Goal: Information Seeking & Learning: Find specific fact

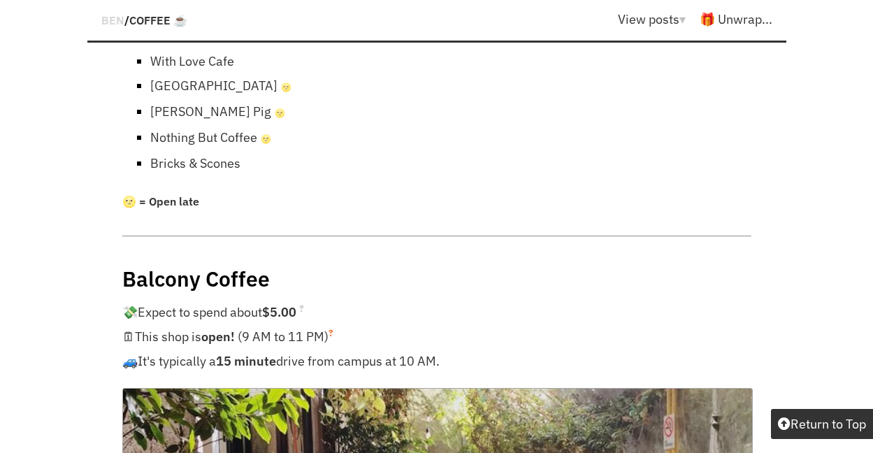
scroll to position [1258, 0]
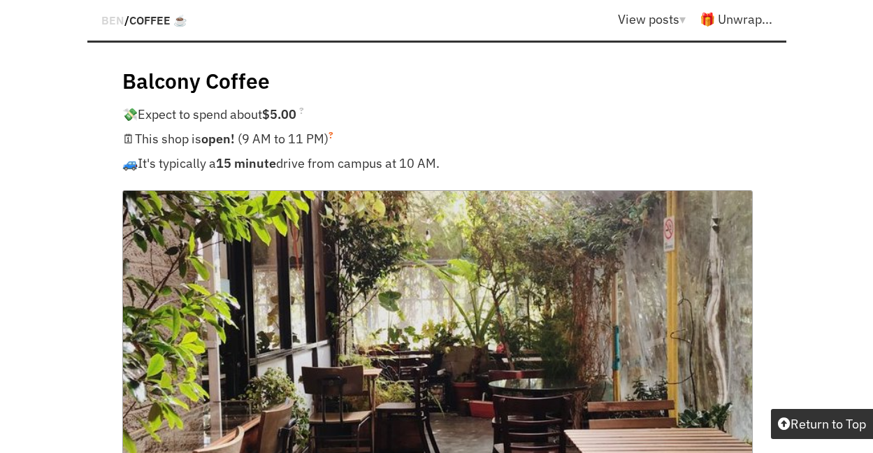
drag, startPoint x: 252, startPoint y: 82, endPoint x: 440, endPoint y: 83, distance: 188.0
click at [440, 127] on p "🗓 This shop is open! (9 AM to 11 PM) ?" at bounding box center [436, 139] width 629 height 24
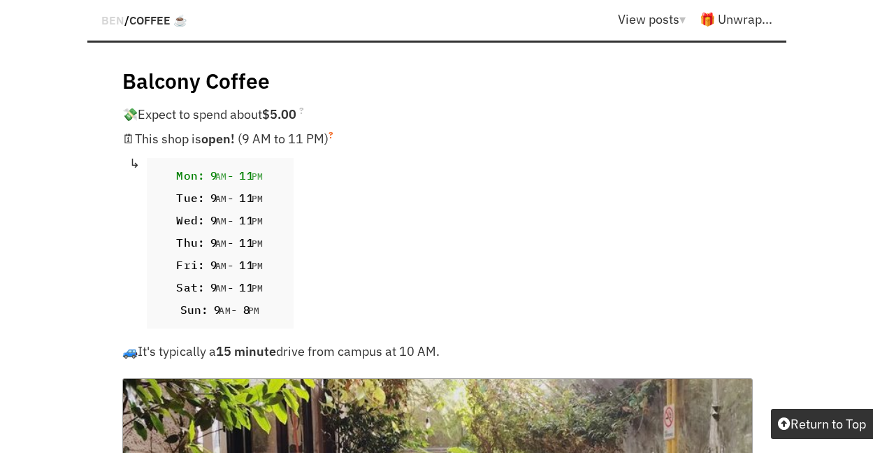
click at [299, 131] on span "This shop is open! (9 AM to 11 PM) ?" at bounding box center [234, 139] width 199 height 16
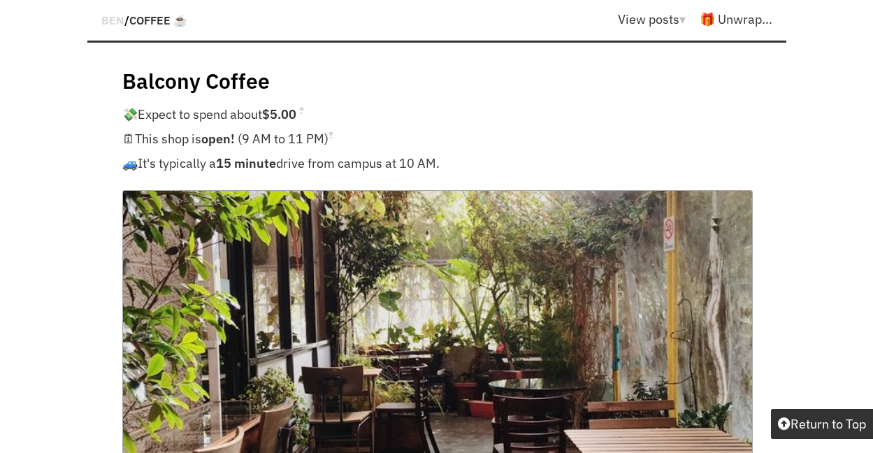
drag, startPoint x: 241, startPoint y: 109, endPoint x: 483, endPoint y: 110, distance: 241.9
click at [483, 151] on p "🚙 It's typically a 15 minute drive from campus at 10 AM." at bounding box center [436, 163] width 629 height 24
click at [431, 151] on p "🚙 It's typically a 15 minute drive from campus at 10 AM." at bounding box center [436, 163] width 629 height 24
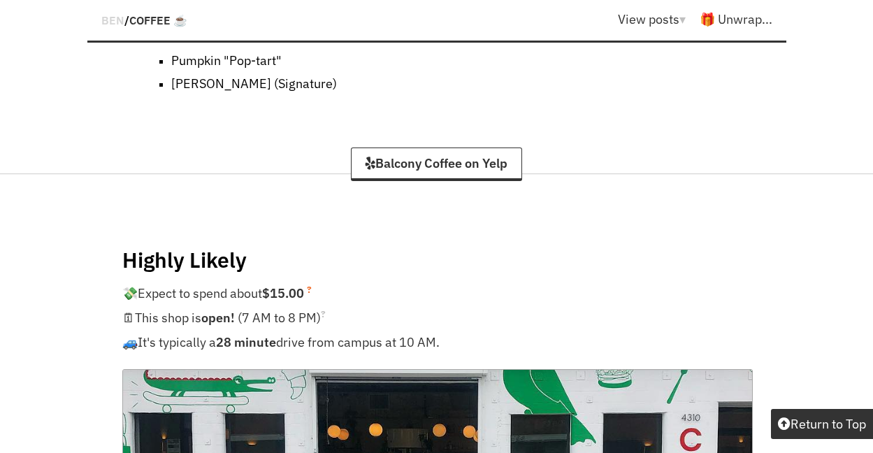
scroll to position [2936, 0]
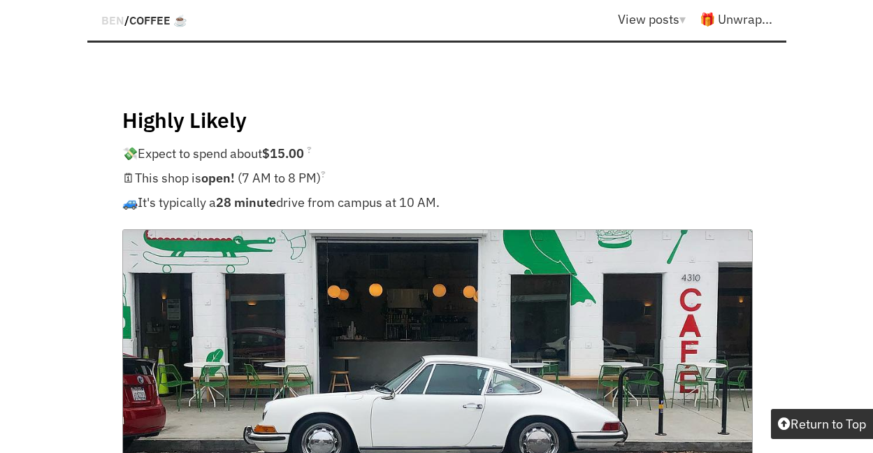
drag, startPoint x: 266, startPoint y: 147, endPoint x: 543, endPoint y: 152, distance: 276.8
click at [543, 190] on p "🚙 It's typically a 28 minute drive from campus at 10 AM." at bounding box center [436, 202] width 629 height 24
click at [428, 190] on p "🚙 It's typically a 28 minute drive from campus at 10 AM." at bounding box center [436, 202] width 629 height 24
drag, startPoint x: 343, startPoint y: 141, endPoint x: 549, endPoint y: 148, distance: 207.0
click at [549, 190] on p "🚙 It's typically a 28 minute drive from campus at 10 AM." at bounding box center [436, 202] width 629 height 24
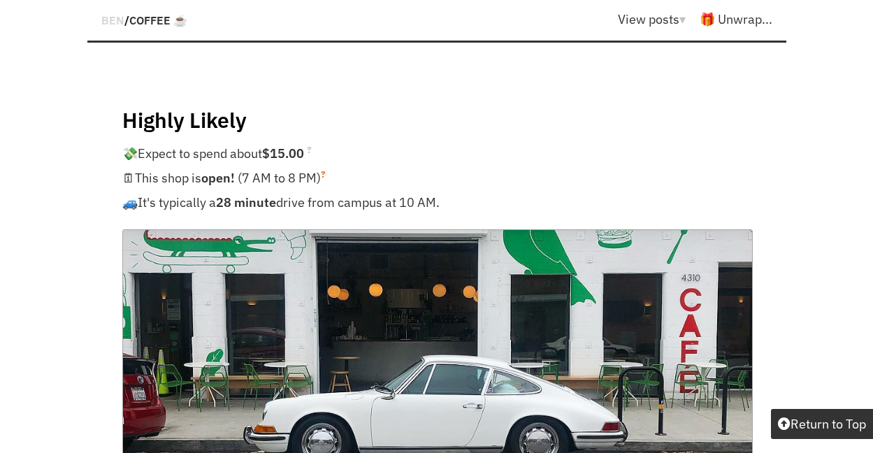
click at [342, 166] on p "🗓 This shop is open! (7 AM to 8 PM) ?" at bounding box center [436, 178] width 629 height 24
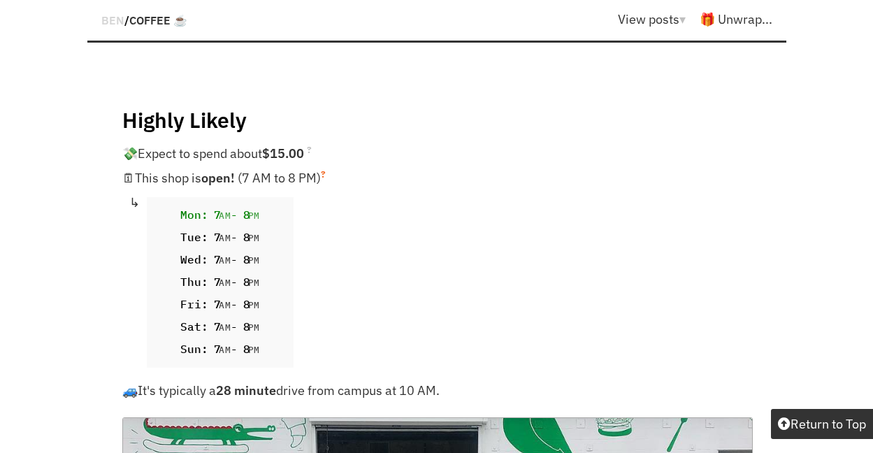
drag, startPoint x: 226, startPoint y: 122, endPoint x: 389, endPoint y: 131, distance: 163.1
click at [389, 166] on p "🗓 This shop is open! (7 AM to 8 PM) ?" at bounding box center [436, 178] width 629 height 24
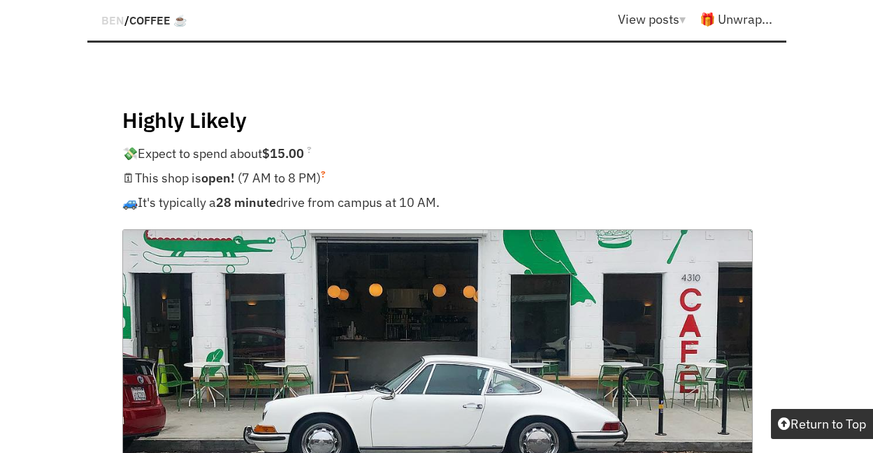
click at [164, 170] on span "This shop is open! (7 AM to 8 PM) ?" at bounding box center [230, 178] width 191 height 16
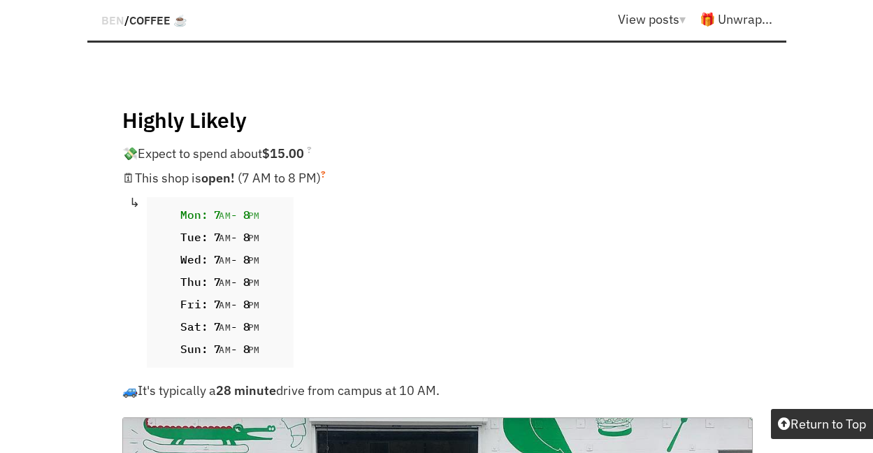
click at [168, 170] on span "This shop is open! (7 AM to 8 PM) ?" at bounding box center [230, 178] width 191 height 16
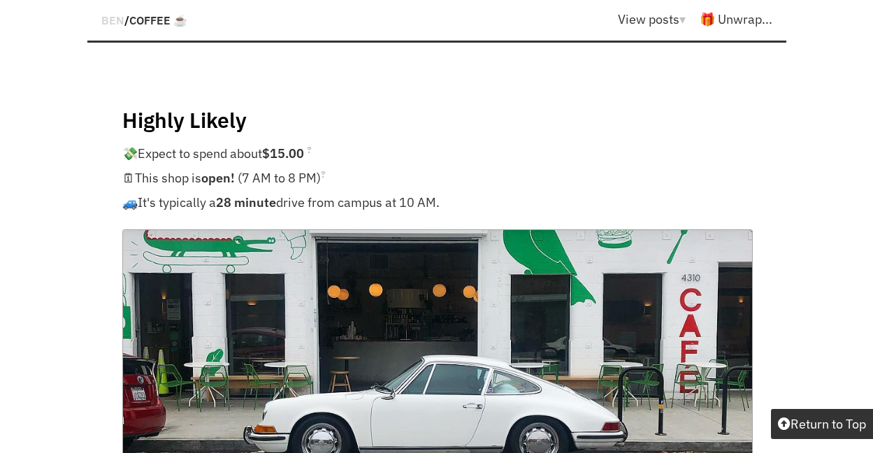
click at [178, 190] on p "🚙 It's typically a 28 minute drive from campus at 10 AM." at bounding box center [436, 202] width 629 height 24
drag, startPoint x: 222, startPoint y: 145, endPoint x: 477, endPoint y: 146, distance: 255.8
click at [480, 190] on p "🚙 It's typically a 28 minute drive from campus at 10 AM." at bounding box center [436, 202] width 629 height 24
click at [301, 190] on p "🚙 It's typically a 28 minute drive from campus at 10 AM." at bounding box center [436, 202] width 629 height 24
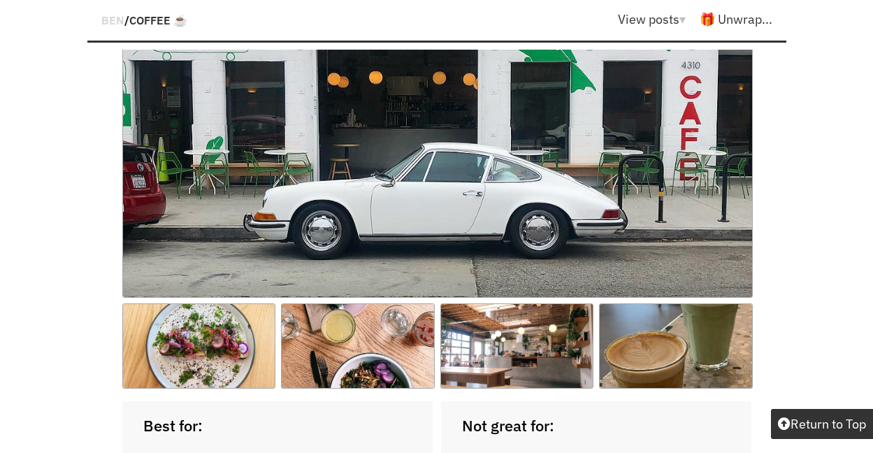
scroll to position [2866, 0]
